Goal: Entertainment & Leisure: Consume media (video, audio)

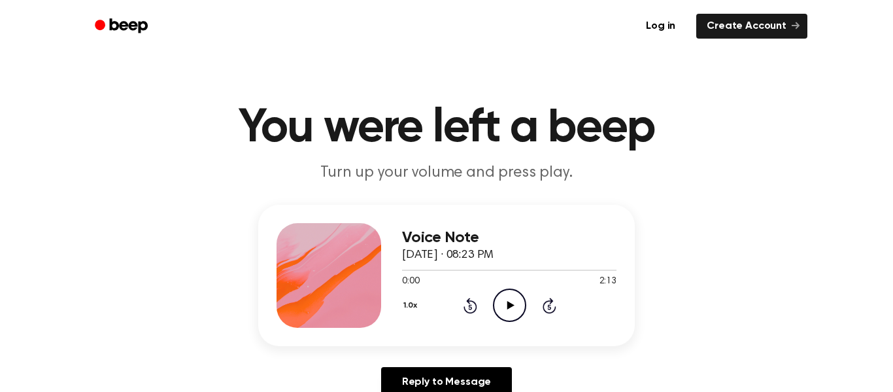
click at [509, 313] on icon "Play Audio" at bounding box center [509, 304] width 33 height 33
click at [464, 304] on icon "Rewind 5 seconds" at bounding box center [470, 305] width 14 height 17
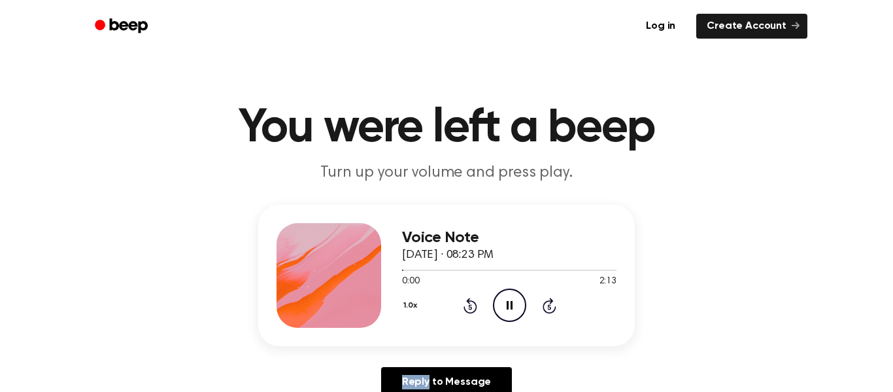
click at [464, 304] on icon "Rewind 5 seconds" at bounding box center [470, 305] width 14 height 17
drag, startPoint x: 572, startPoint y: 173, endPoint x: 558, endPoint y: 174, distance: 13.7
click at [558, 174] on p "Turn up your volume and press play." at bounding box center [446, 173] width 502 height 22
click at [513, 297] on icon "Play Audio" at bounding box center [509, 304] width 33 height 33
click at [624, 150] on h1 "You were left a beep" at bounding box center [447, 128] width 670 height 47
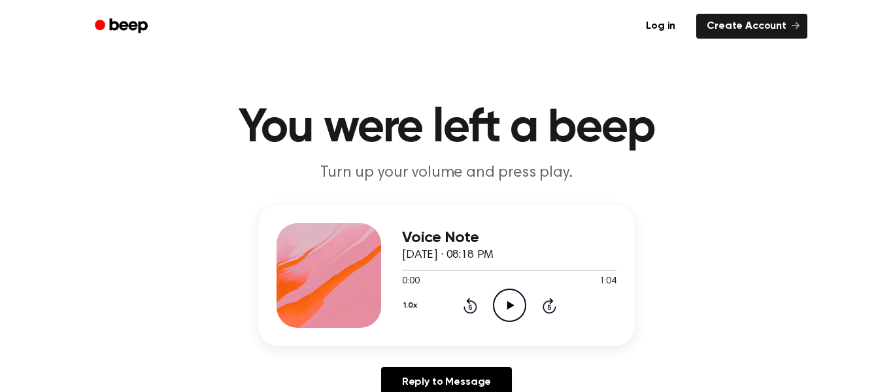
click at [506, 301] on icon "Play Audio" at bounding box center [509, 304] width 33 height 33
